Goal: Task Accomplishment & Management: Manage account settings

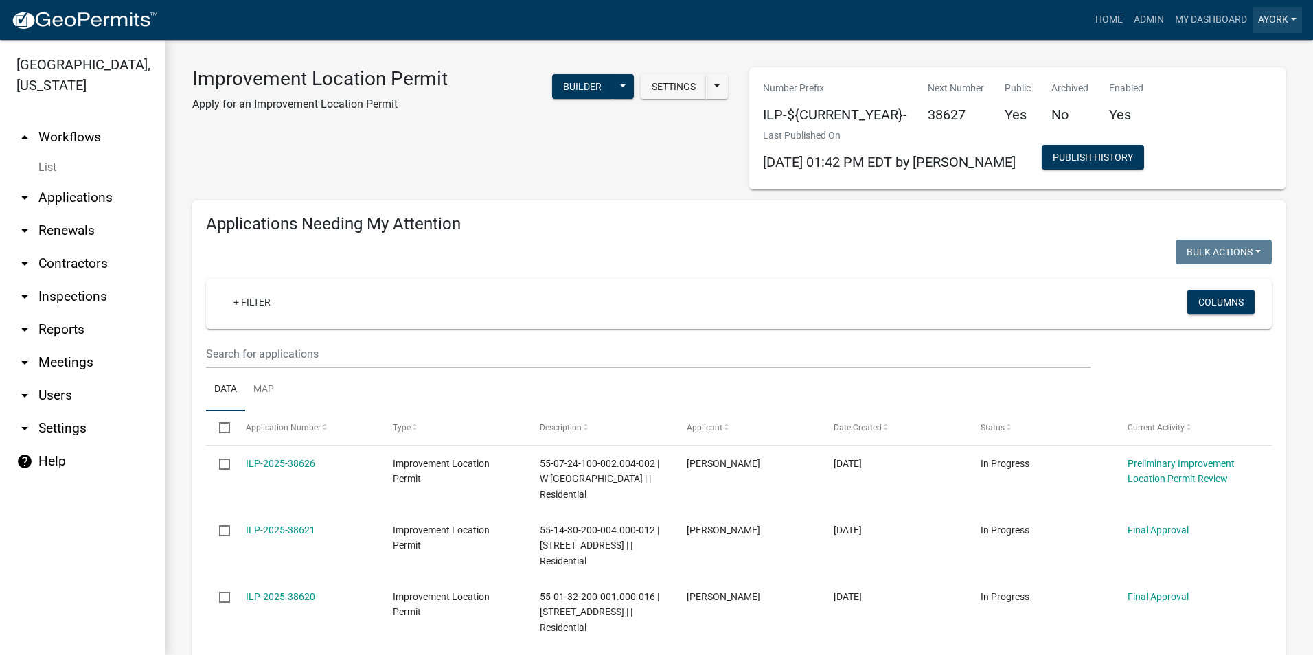
click at [1271, 21] on link "ayork" at bounding box center [1277, 20] width 49 height 26
click at [1224, 91] on link "Account" at bounding box center [1247, 89] width 110 height 33
